Goal: Information Seeking & Learning: Learn about a topic

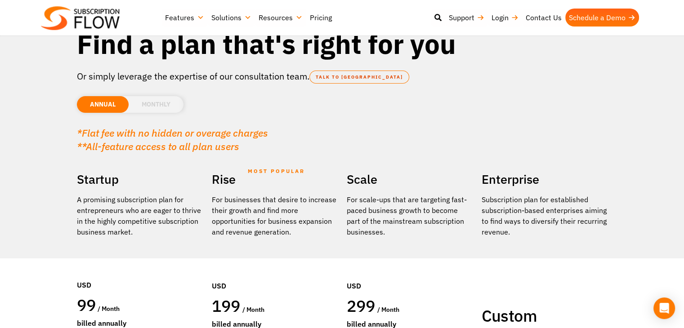
scroll to position [45, 0]
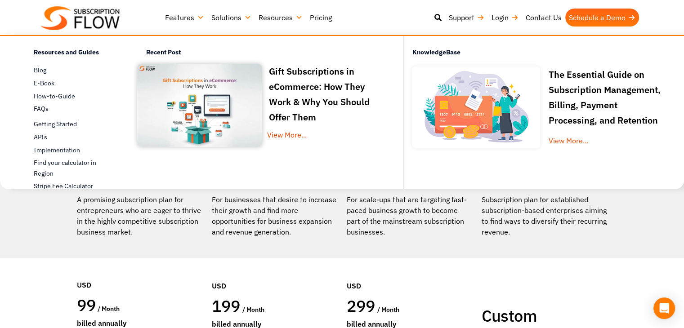
click at [271, 19] on link "Resources" at bounding box center [280, 18] width 51 height 18
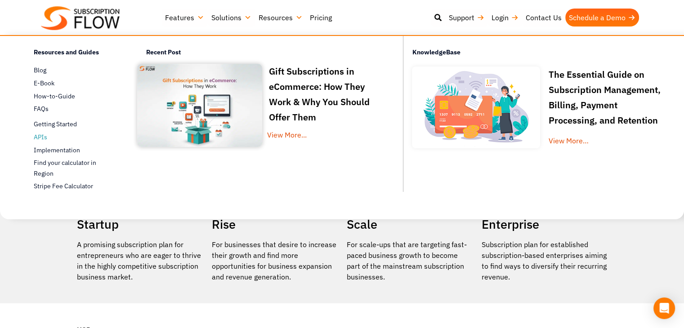
click at [40, 135] on span "APIs" at bounding box center [40, 137] width 13 height 9
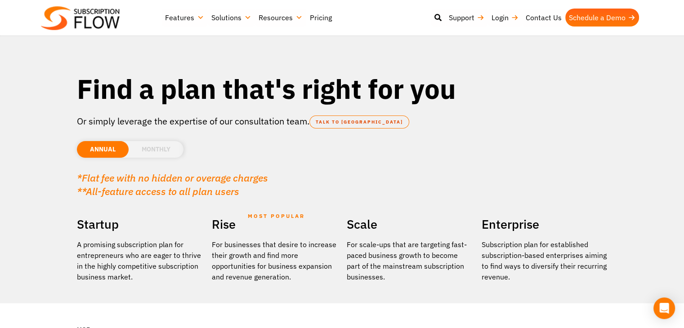
click at [324, 18] on link "Pricing" at bounding box center [320, 18] width 29 height 18
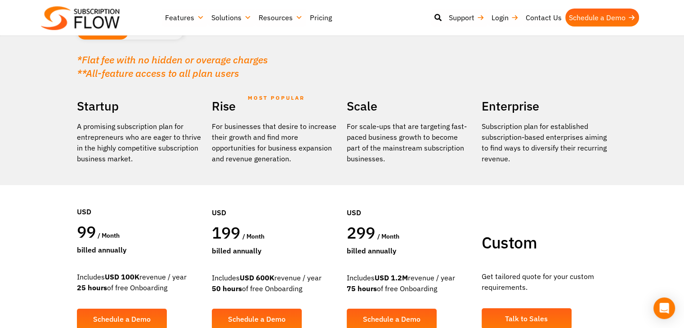
scroll to position [45, 0]
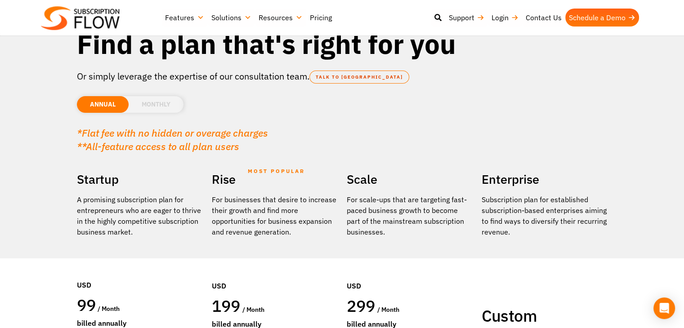
click at [149, 106] on li "MONTHLY" at bounding box center [156, 104] width 55 height 17
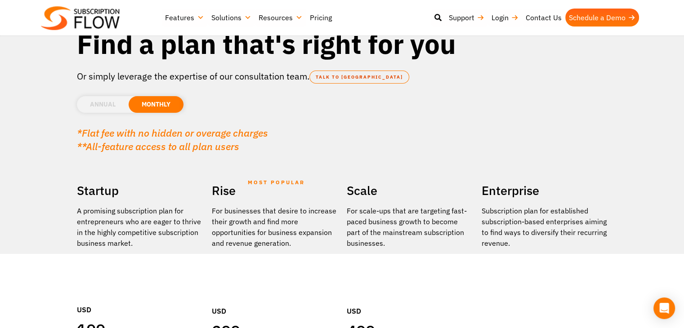
click at [107, 107] on li "ANNUAL" at bounding box center [103, 104] width 52 height 17
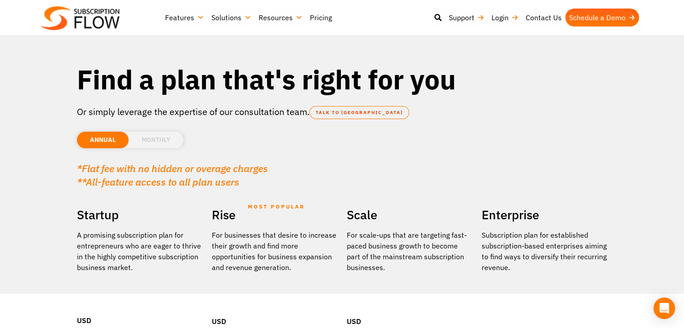
scroll to position [0, 0]
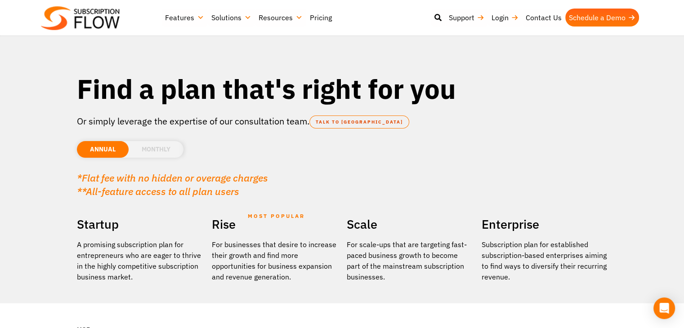
click at [152, 153] on li "MONTHLY" at bounding box center [156, 149] width 55 height 17
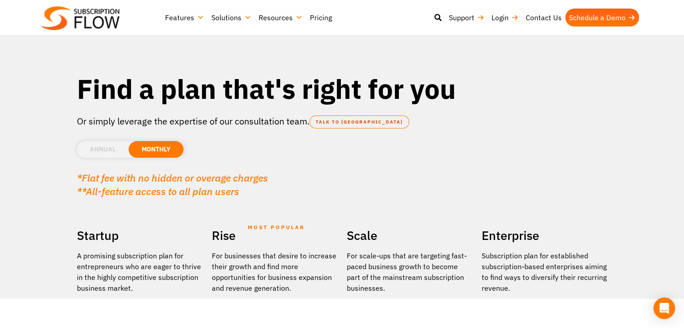
drag, startPoint x: 108, startPoint y: 149, endPoint x: 115, endPoint y: 150, distance: 7.3
click at [109, 148] on li "ANNUAL" at bounding box center [103, 149] width 52 height 17
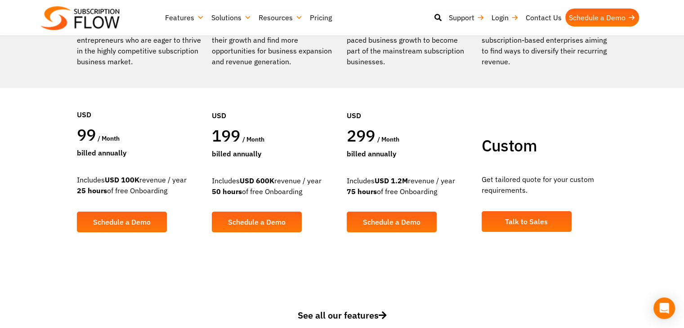
scroll to position [225, 0]
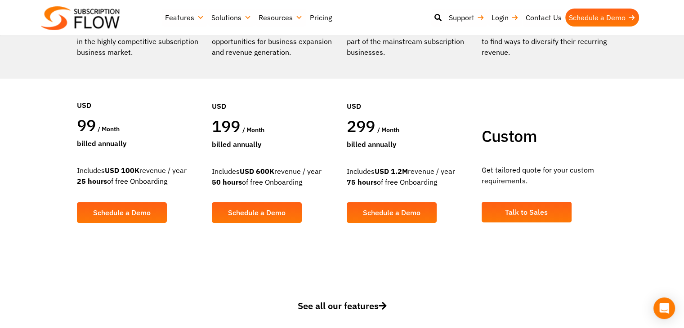
drag, startPoint x: 191, startPoint y: 173, endPoint x: 78, endPoint y: 165, distance: 113.1
click at [78, 165] on div "Includes USD 100K revenue / year 25 hours of free Onboarding" at bounding box center [140, 176] width 126 height 22
click at [115, 169] on strong "USD 100K" at bounding box center [122, 170] width 35 height 9
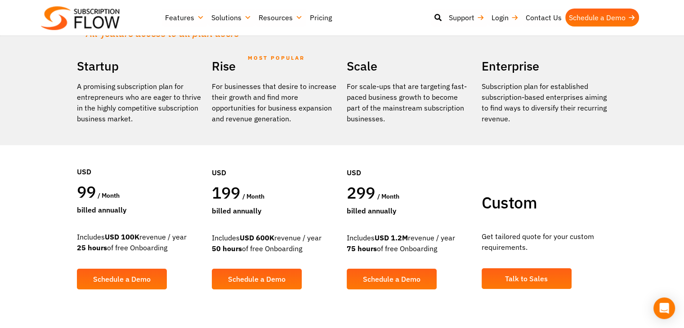
scroll to position [90, 0]
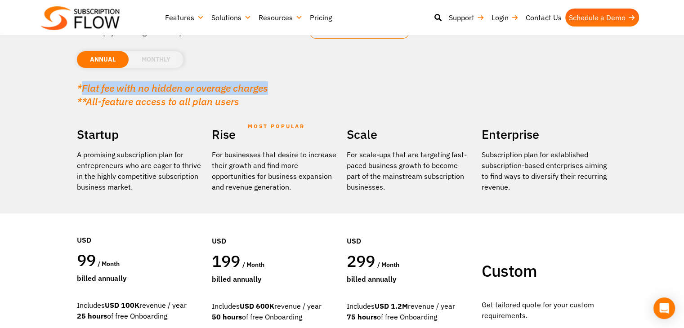
drag, startPoint x: 81, startPoint y: 88, endPoint x: 327, endPoint y: 84, distance: 246.3
click at [327, 84] on p "*Flat fee with no hidden or overage charges **All-feature access to all plan us…" at bounding box center [342, 94] width 530 height 27
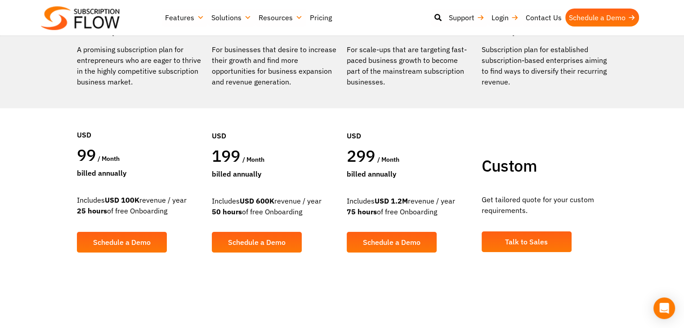
scroll to position [180, 0]
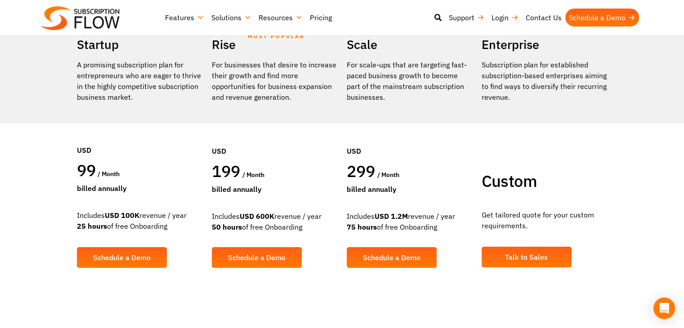
click at [146, 171] on div "99 / month" at bounding box center [140, 171] width 126 height 23
